Goal: Navigation & Orientation: Understand site structure

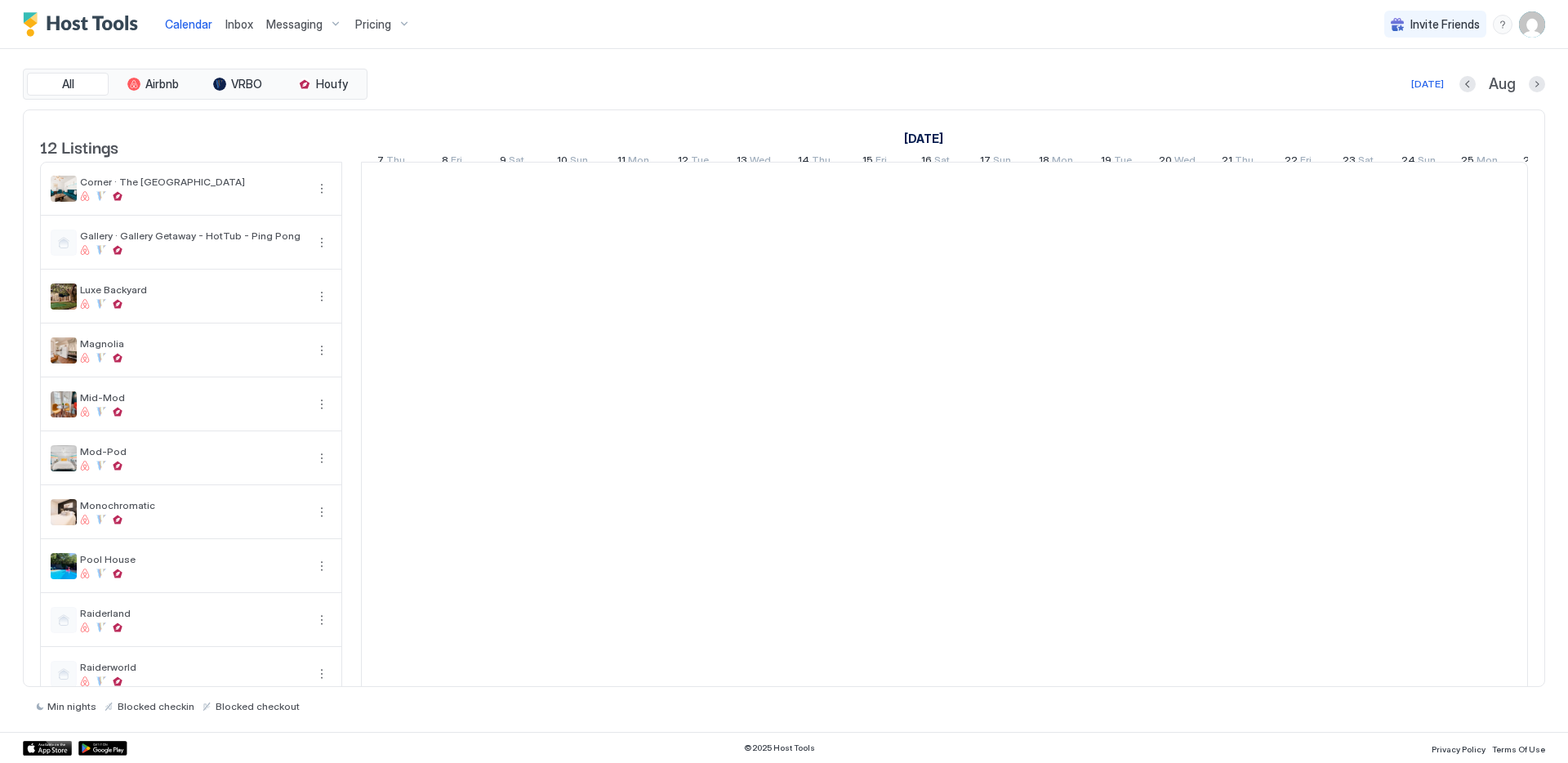
scroll to position [0, 907]
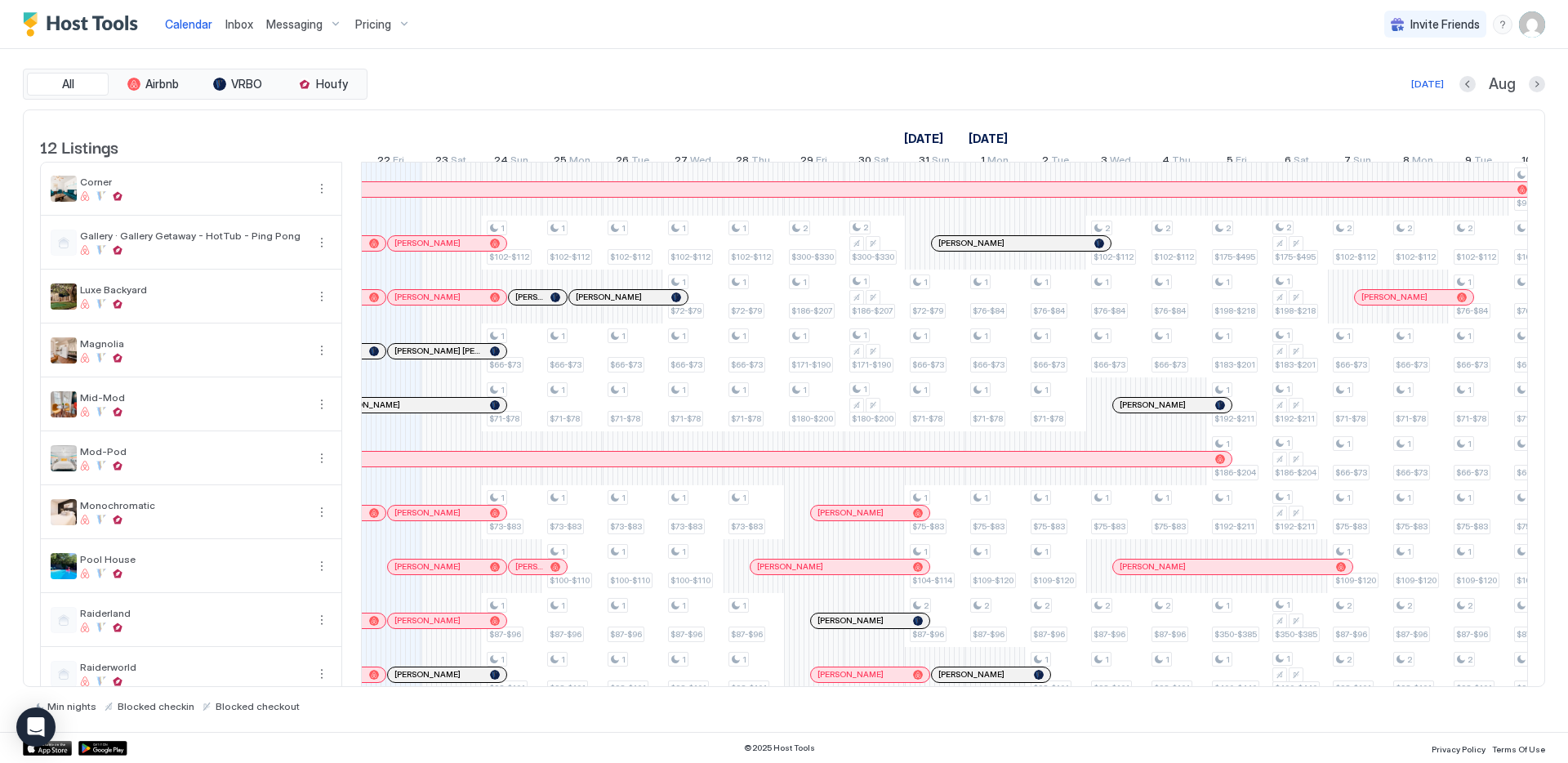
click at [617, 87] on div "[DATE] Aug" at bounding box center [957, 84] width 1174 height 20
click at [875, 55] on div "All Airbnb VRBO Houfy [DATE] [DATE] Listings [DATE] [DATE] [DATE] 7 Thu 8 Fri 9…" at bounding box center [784, 391] width 1522 height 683
click at [753, 70] on div "All Airbnb VRBO Houfy [DATE] Aug" at bounding box center [784, 84] width 1522 height 31
